Goal: Information Seeking & Learning: Learn about a topic

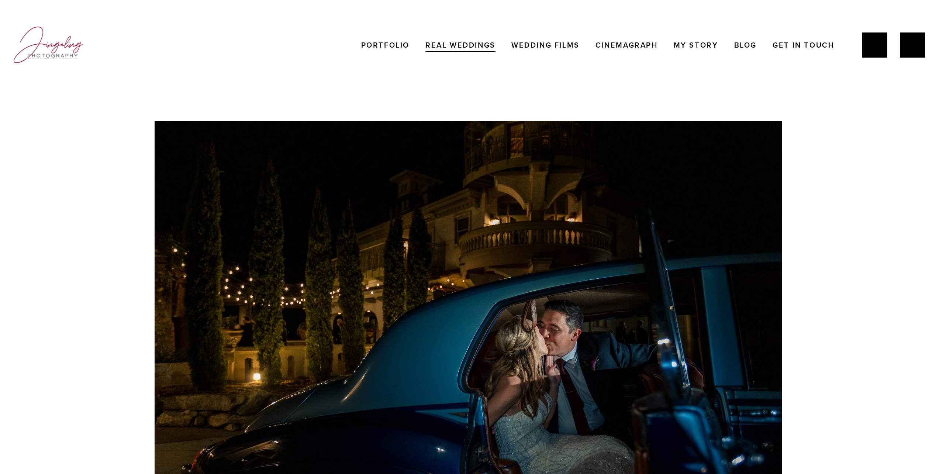
click at [566, 46] on link "Wedding Films" at bounding box center [546, 45] width 68 height 15
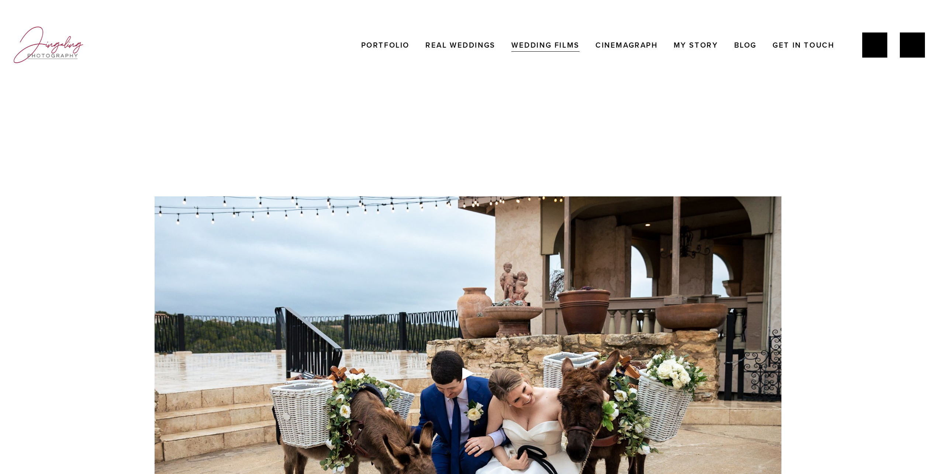
click at [369, 43] on link "Portfolio" at bounding box center [385, 45] width 48 height 15
click at [629, 46] on link "Cinemagraph" at bounding box center [627, 45] width 62 height 15
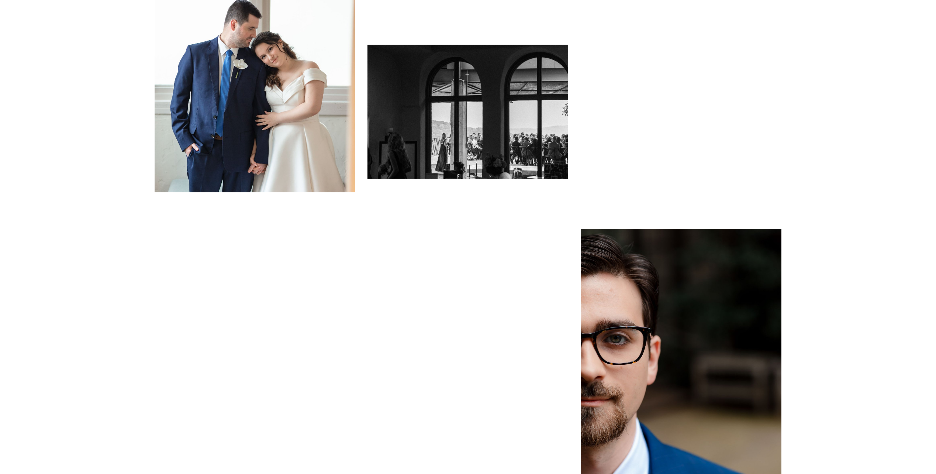
scroll to position [1550, 0]
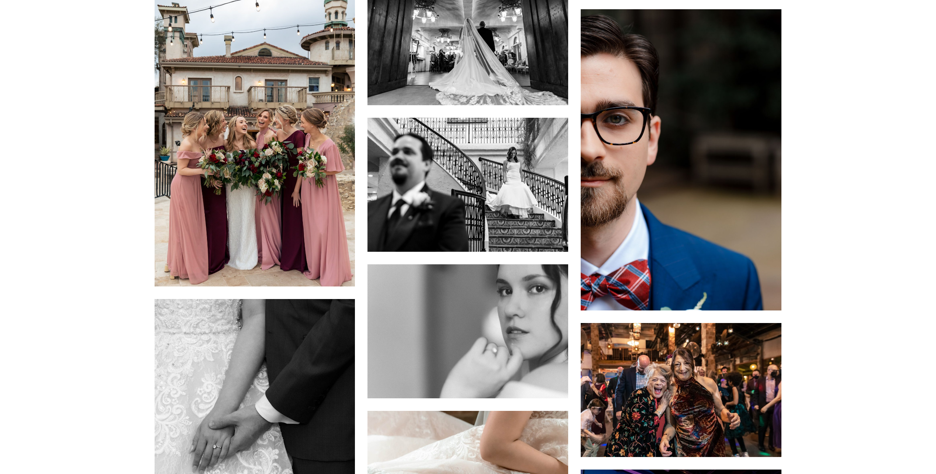
click at [269, 132] on div at bounding box center [255, 135] width 201 height 301
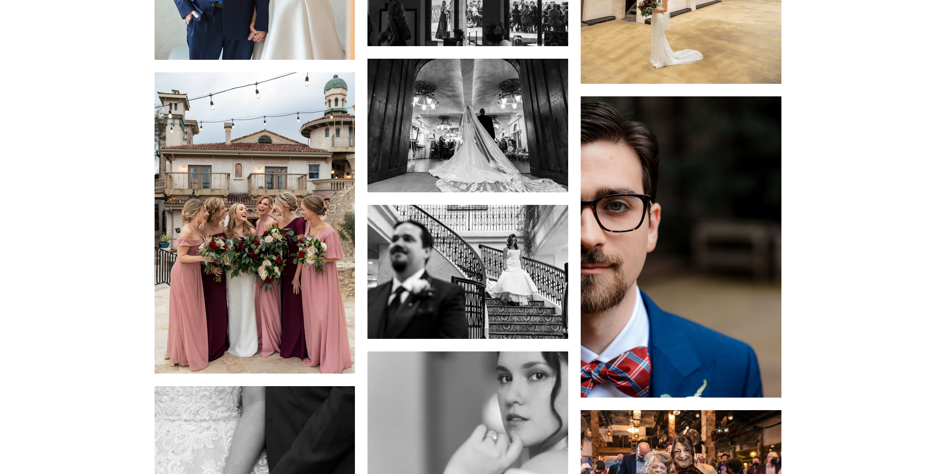
scroll to position [1477, 0]
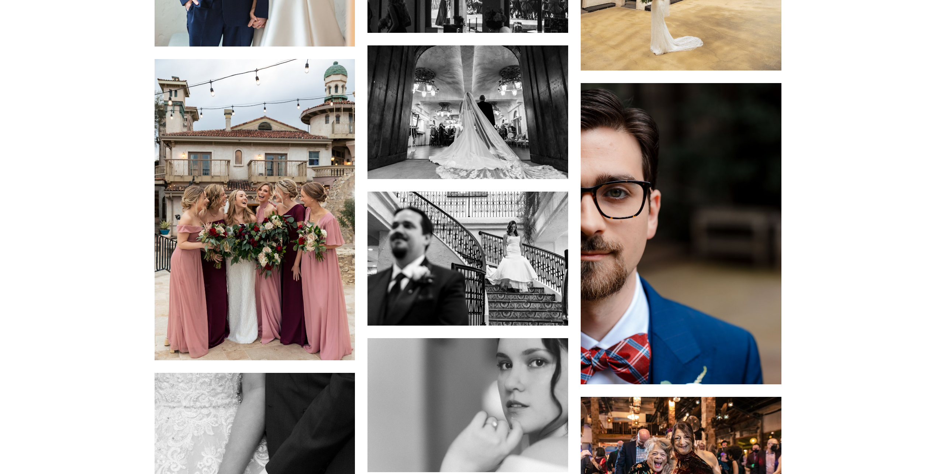
click at [259, 193] on div at bounding box center [255, 209] width 201 height 301
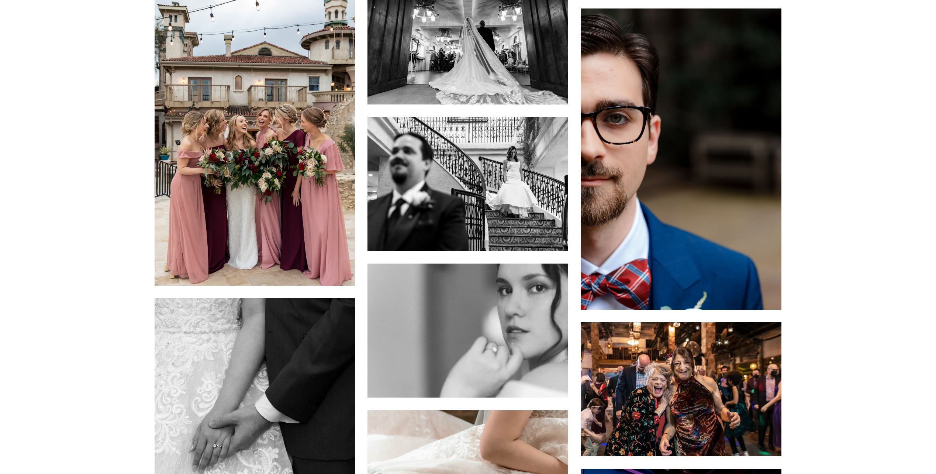
scroll to position [1440, 0]
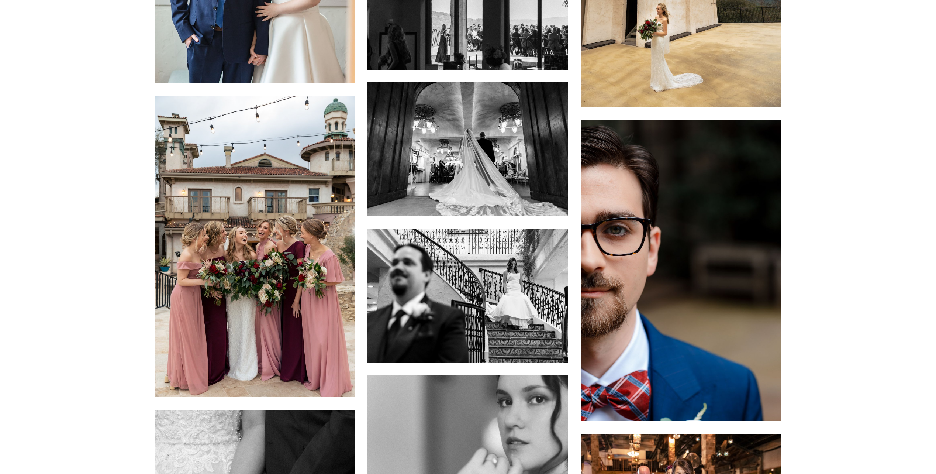
click at [243, 208] on div at bounding box center [255, 246] width 201 height 301
drag, startPoint x: 257, startPoint y: 192, endPoint x: 258, endPoint y: 184, distance: 8.0
click at [257, 192] on div at bounding box center [255, 246] width 201 height 301
drag, startPoint x: 241, startPoint y: 188, endPoint x: 202, endPoint y: 228, distance: 55.9
click at [202, 228] on div at bounding box center [255, 246] width 201 height 301
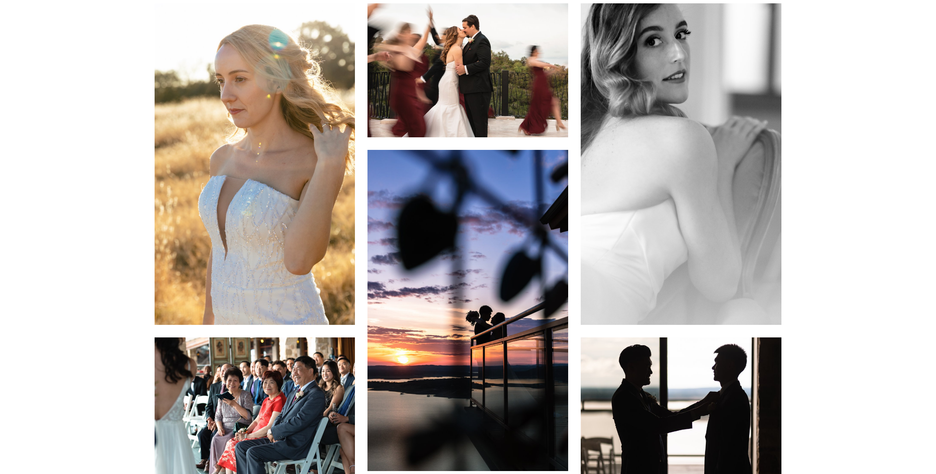
scroll to position [0, 0]
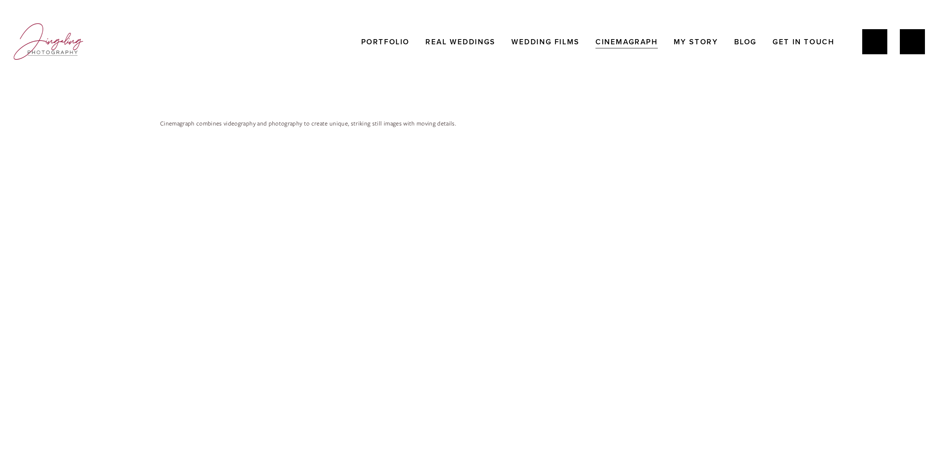
scroll to position [3, 0]
click at [458, 39] on link "Real Weddings" at bounding box center [461, 42] width 70 height 15
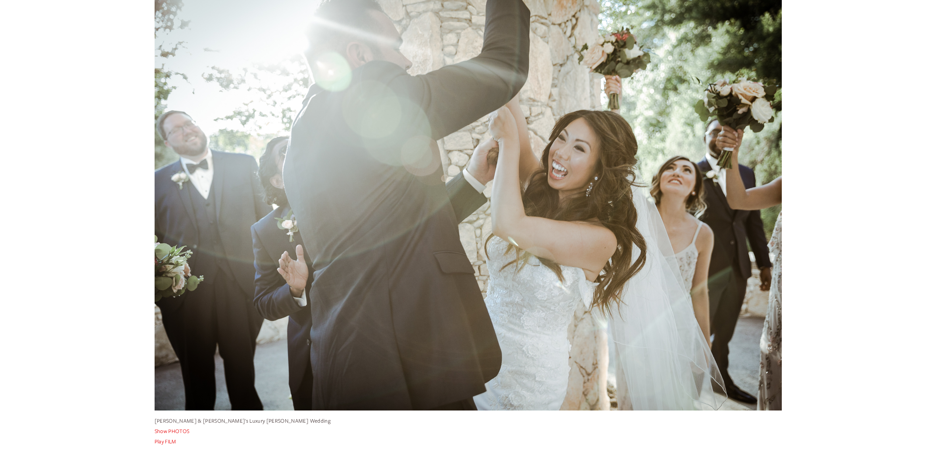
scroll to position [5807, 0]
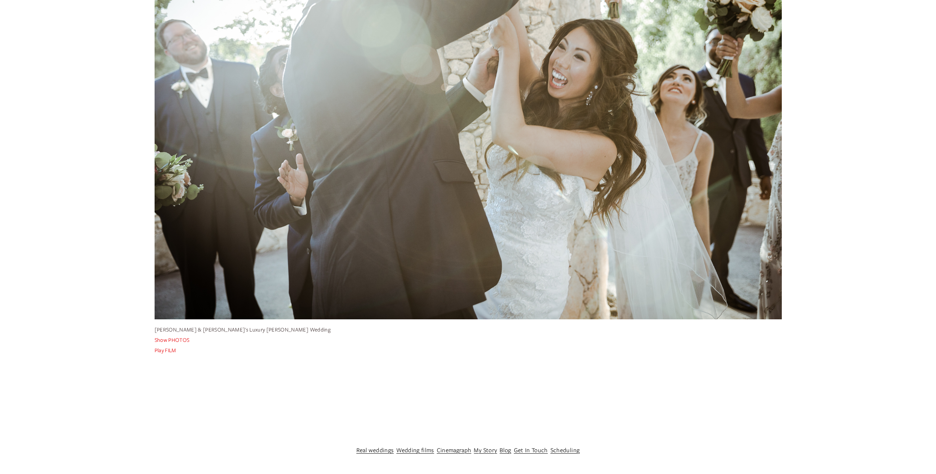
drag, startPoint x: 877, startPoint y: 72, endPoint x: 874, endPoint y: 137, distance: 64.3
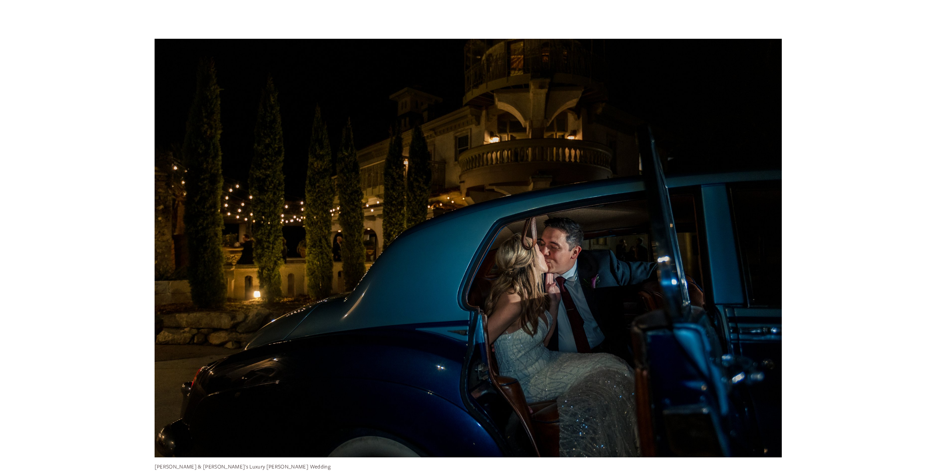
scroll to position [0, 0]
